Goal: Find specific page/section: Find specific page/section

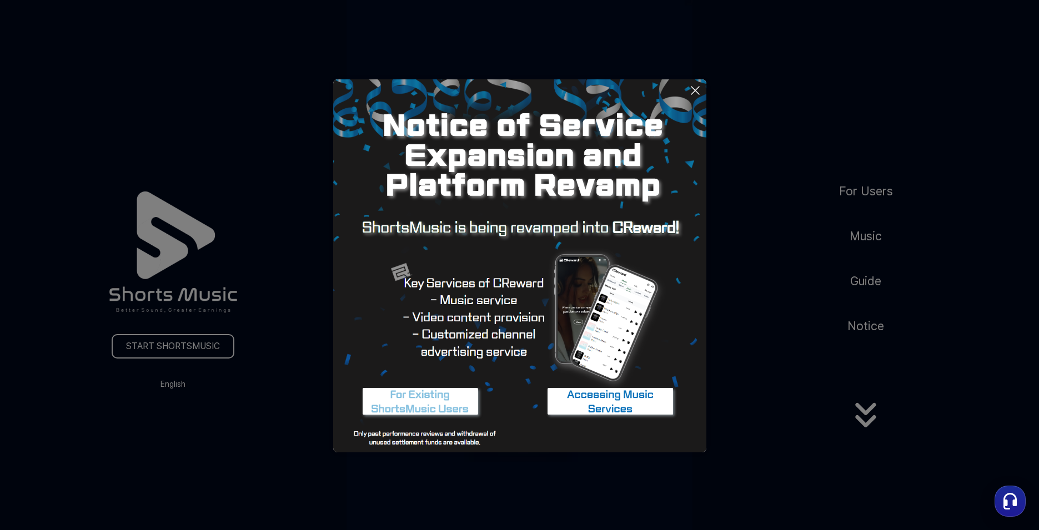
click at [692, 90] on icon at bounding box center [695, 90] width 13 height 13
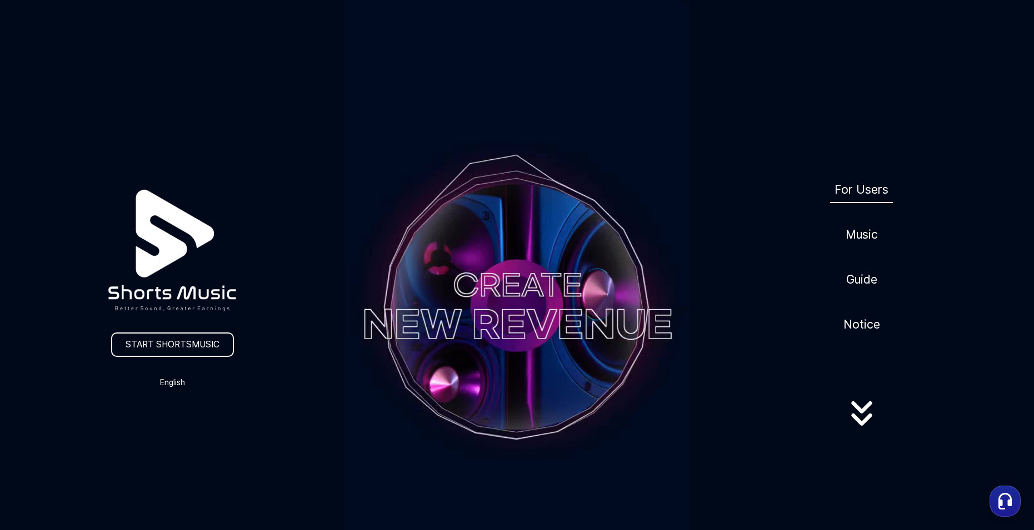
click at [861, 191] on link "For Users" at bounding box center [861, 189] width 63 height 27
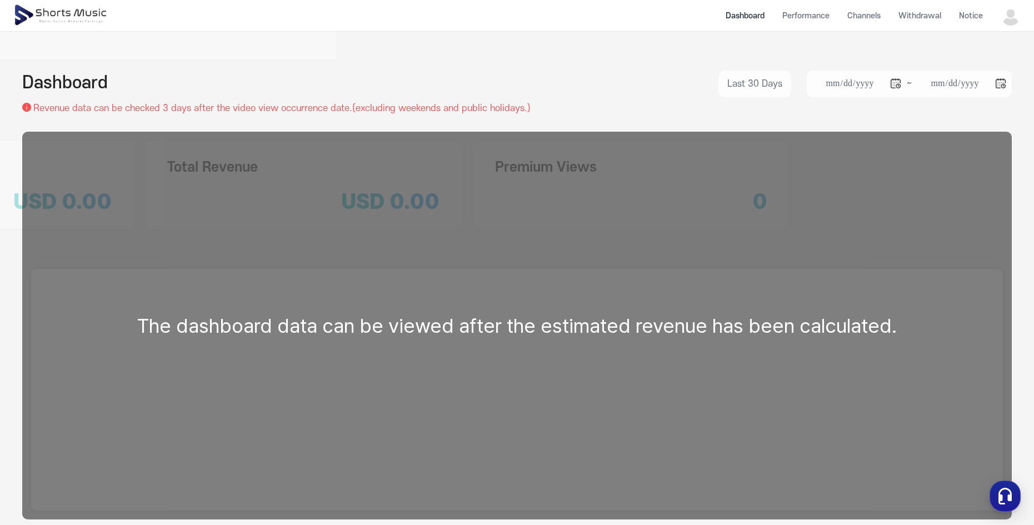
drag, startPoint x: 464, startPoint y: 266, endPoint x: 456, endPoint y: 262, distance: 8.7
